Goal: Task Accomplishment & Management: Use online tool/utility

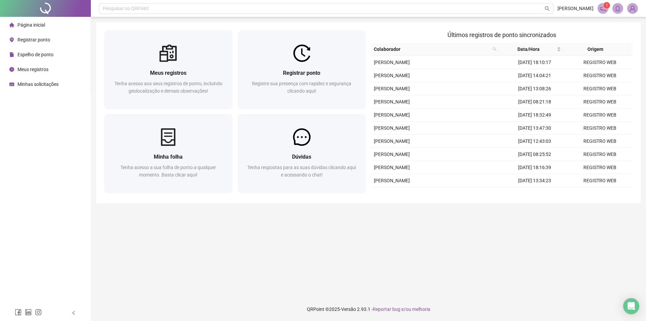
click at [182, 62] on div "Meus registros Tenha acesso aos seus registros de ponto, incluindo geolocalizaç…" at bounding box center [168, 85] width 128 height 47
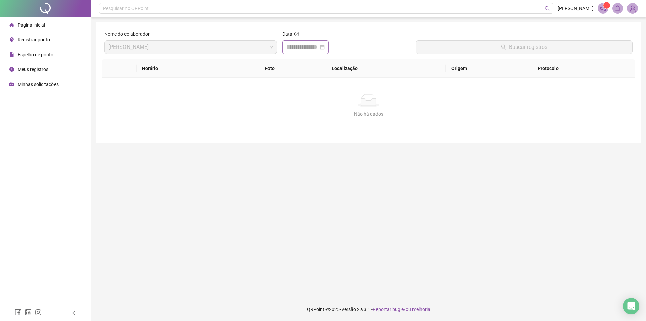
click at [325, 46] on div at bounding box center [305, 47] width 38 height 8
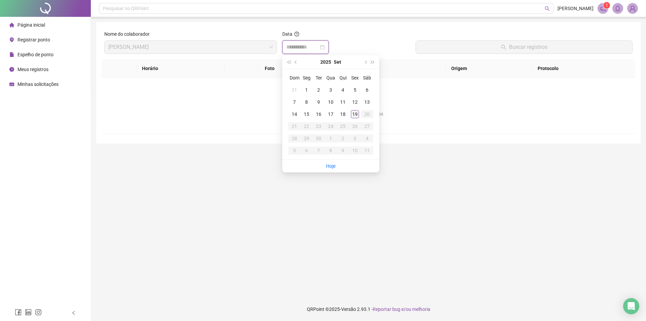
type input "**********"
click at [355, 114] on div "19" at bounding box center [355, 114] width 8 height 8
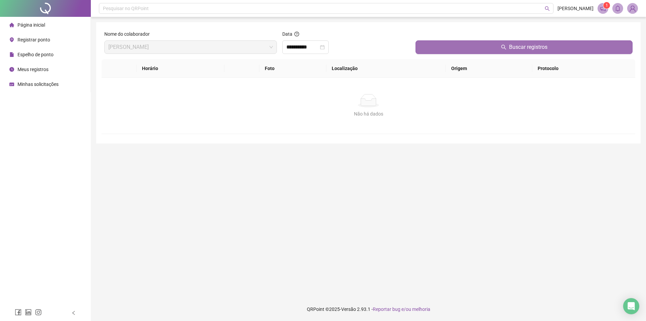
click at [473, 50] on button "Buscar registros" at bounding box center [524, 46] width 217 height 13
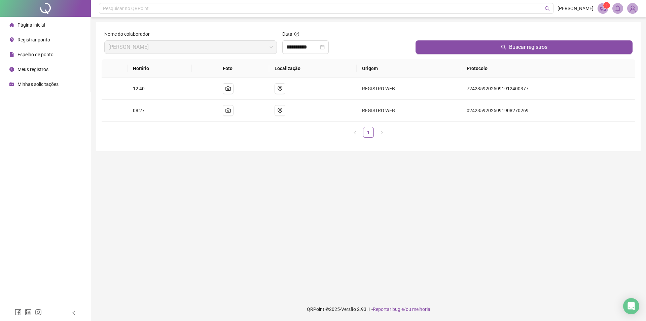
click at [32, 37] on span "Registrar ponto" at bounding box center [34, 39] width 33 height 5
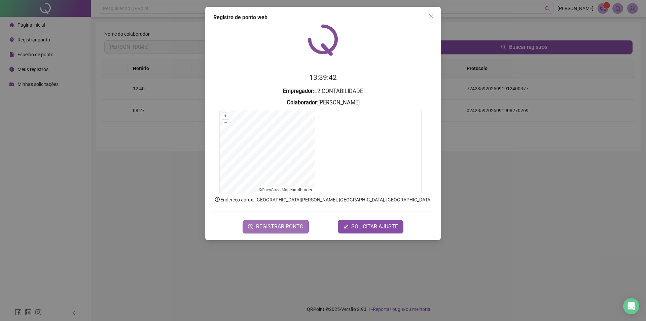
click at [285, 225] on span "REGISTRAR PONTO" at bounding box center [279, 226] width 47 height 8
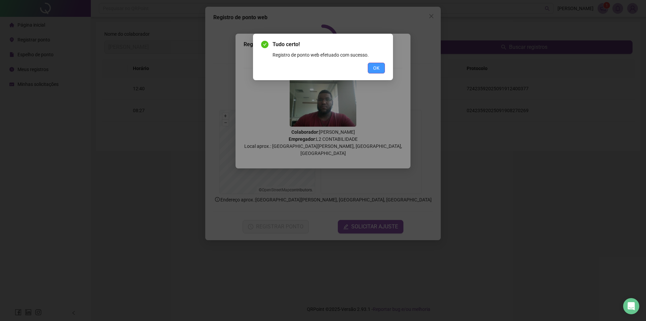
click at [384, 62] on div "Tudo certo! Registro de ponto web efetuado com sucesso. OK" at bounding box center [323, 56] width 124 height 33
click at [377, 70] on span "OK" at bounding box center [376, 67] width 6 height 7
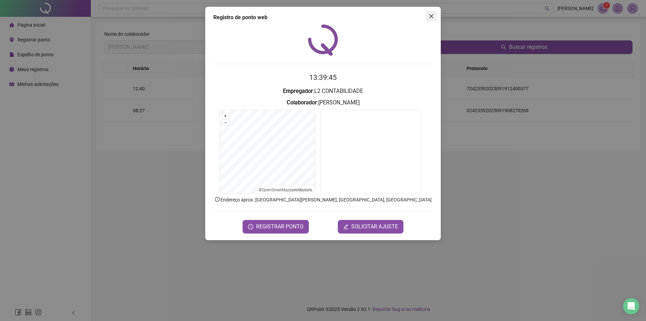
click at [431, 16] on icon "close" at bounding box center [431, 16] width 4 height 4
